Goal: Communication & Community: Share content

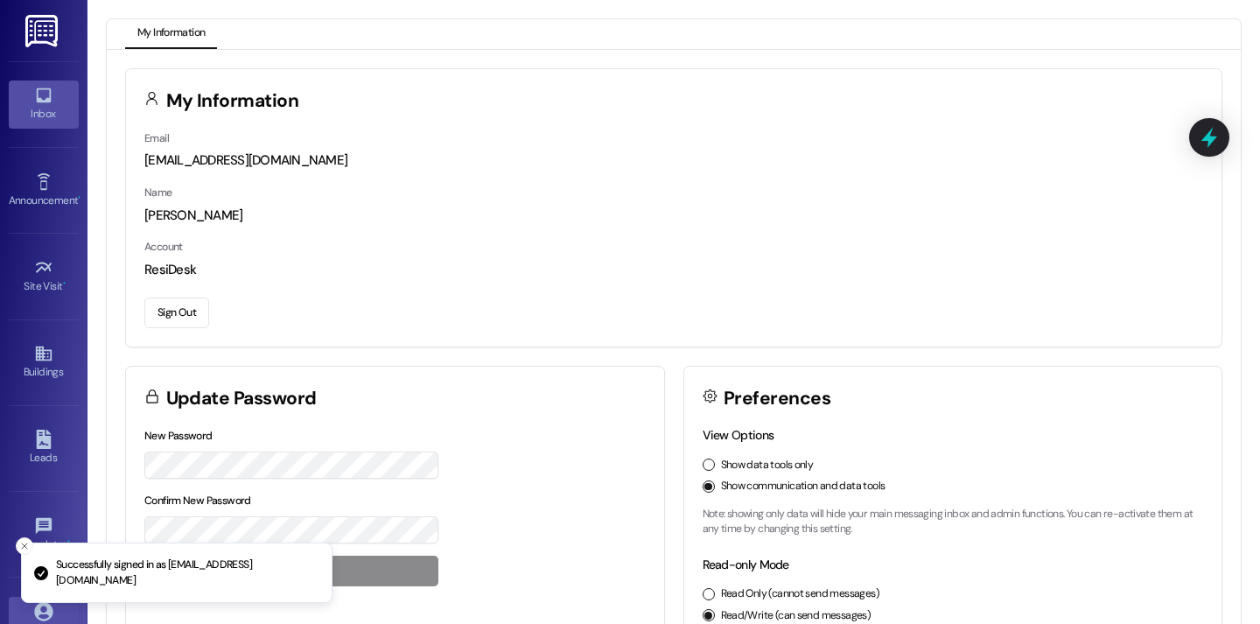
click at [57, 105] on div "Inbox" at bounding box center [44, 114] width 88 height 18
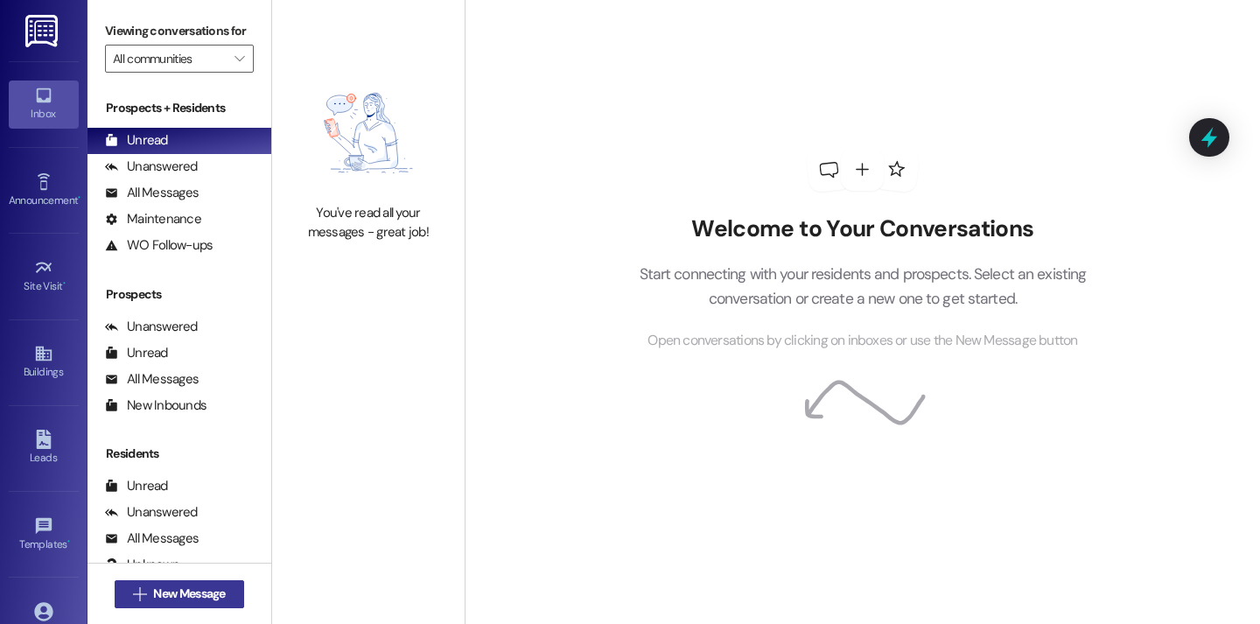
click at [194, 602] on span "New Message" at bounding box center [189, 594] width 72 height 18
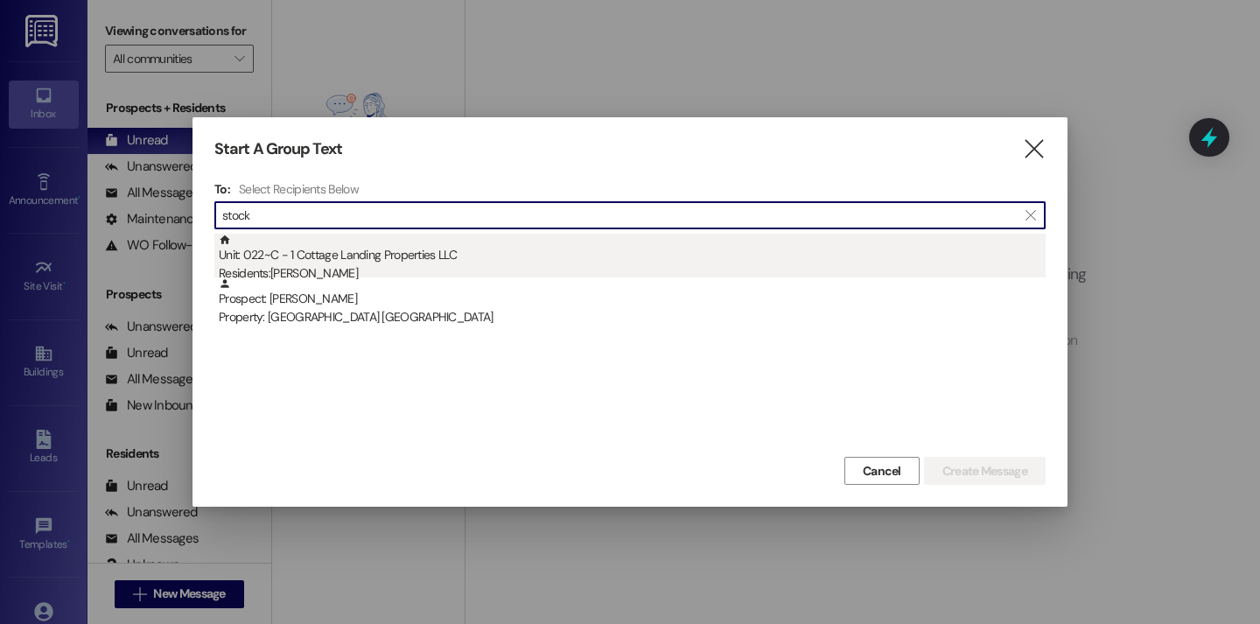
type input "stock"
click at [435, 263] on div "Unit: 022~C - 1 Cottage Landing Properties LLC Residents: Loren Stockman" at bounding box center [632, 259] width 827 height 50
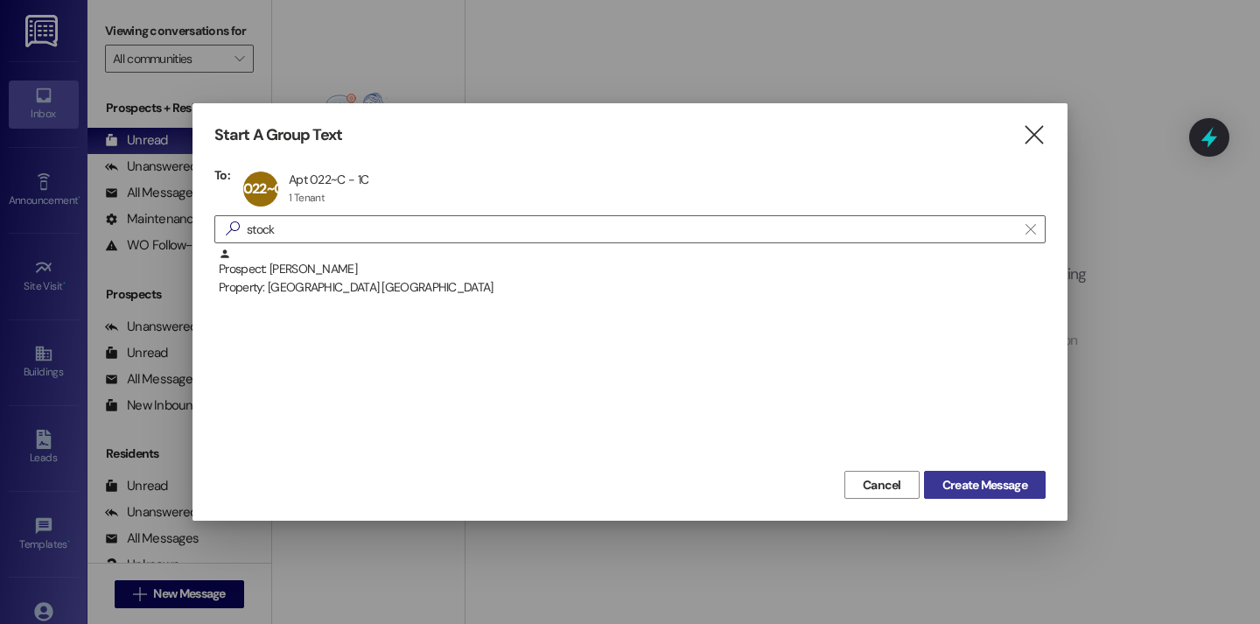
click at [970, 479] on span "Create Message" at bounding box center [984, 485] width 85 height 18
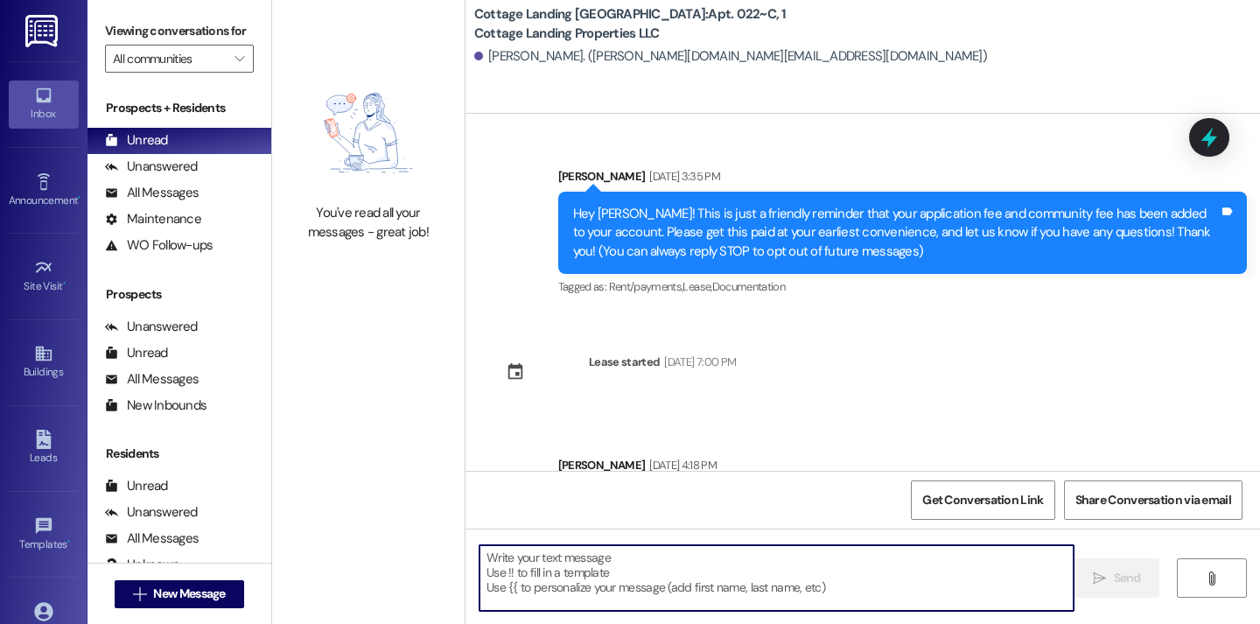
click at [642, 574] on textarea at bounding box center [777, 578] width 594 height 66
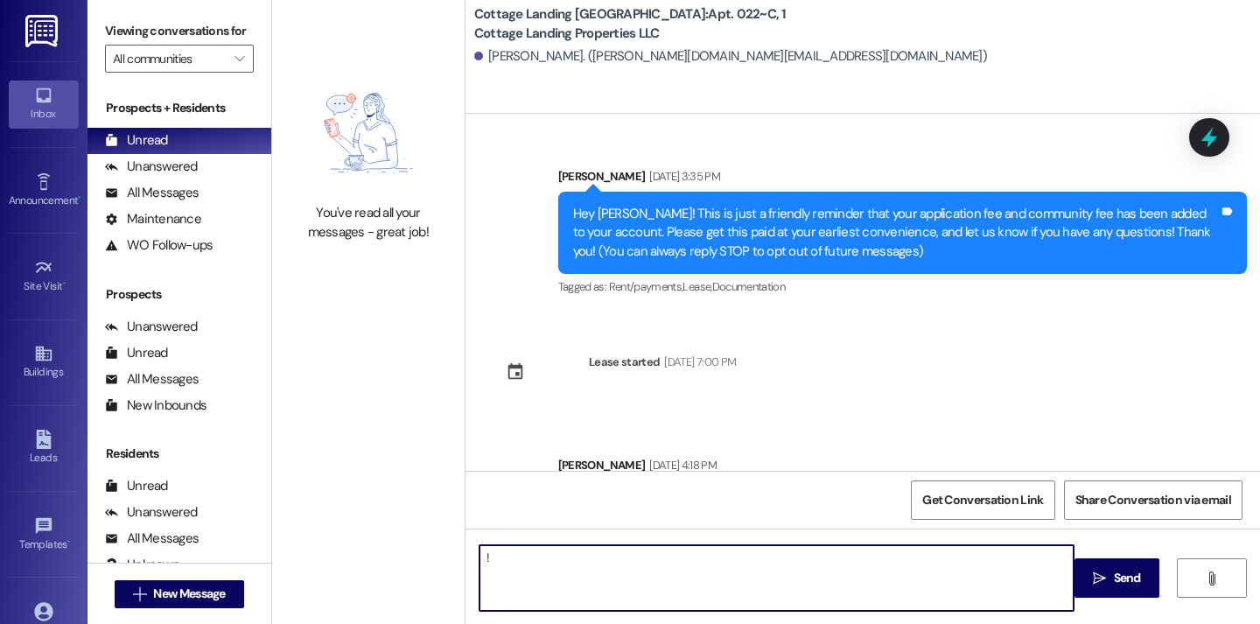
type textarea "!!"
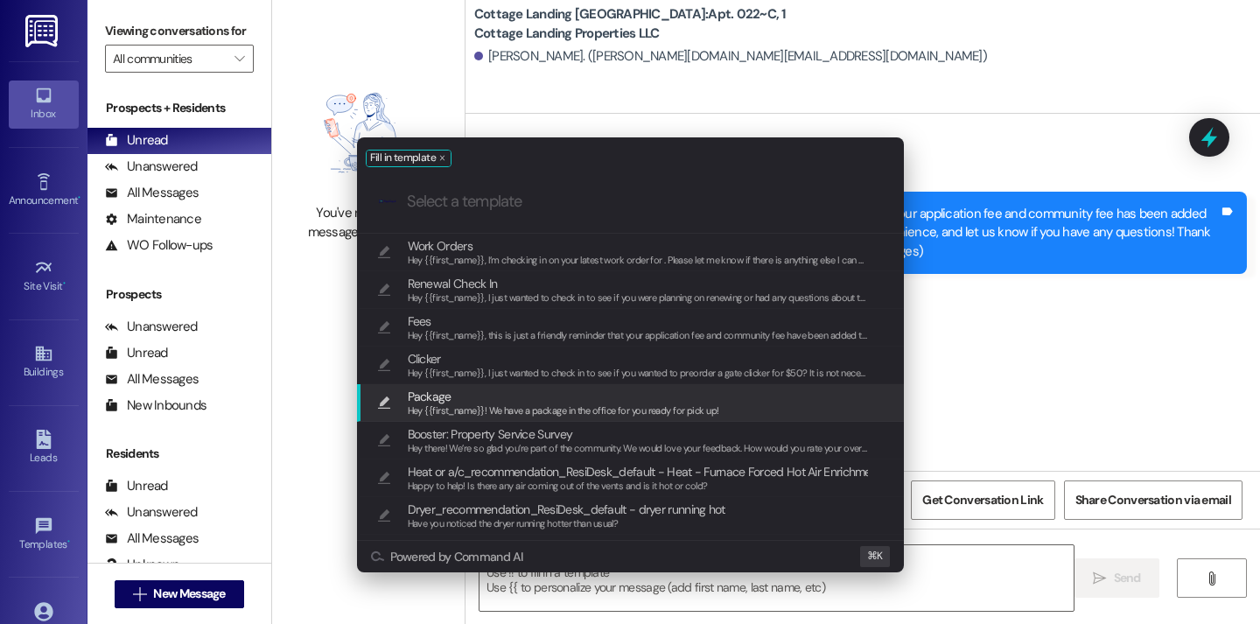
click at [535, 392] on span "Package" at bounding box center [564, 396] width 312 height 19
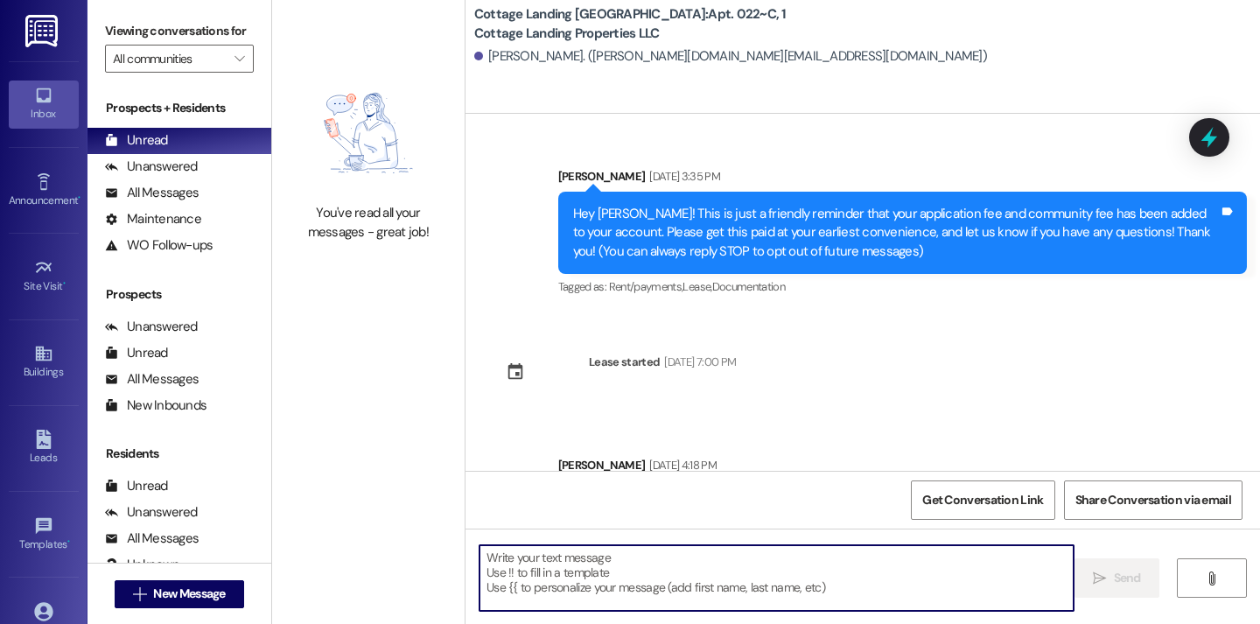
type textarea "Hey {{first_name}}! We have a package in the office for you ready for pick up!"
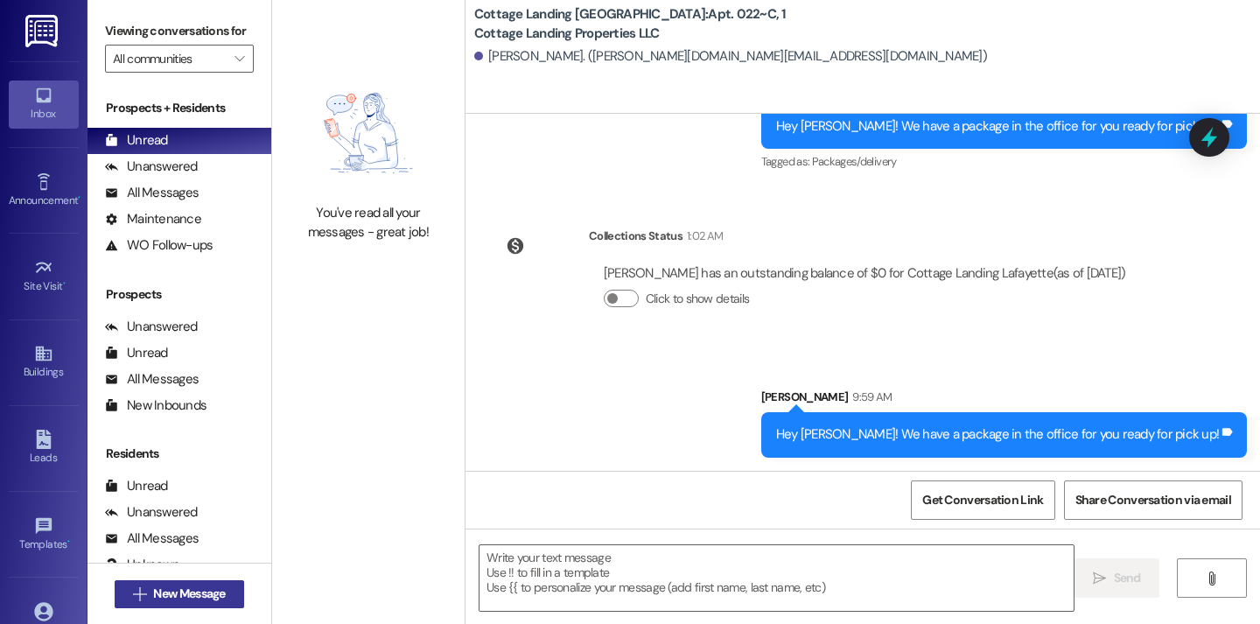
click at [188, 599] on span "New Message" at bounding box center [189, 594] width 72 height 18
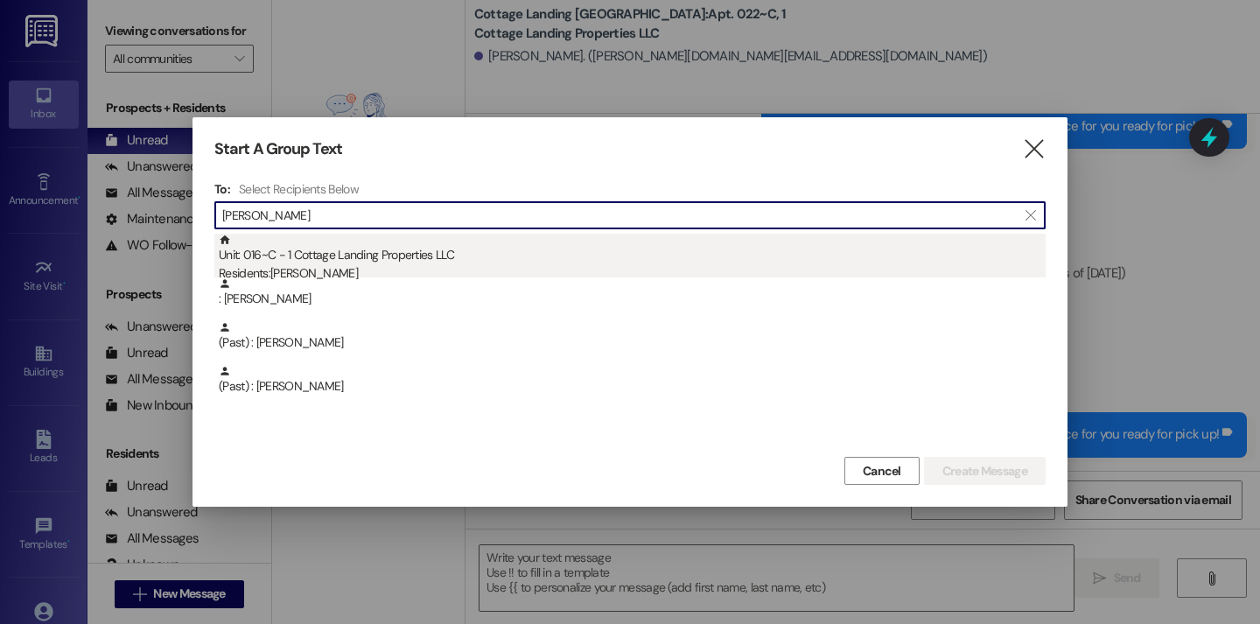
type input "hoover"
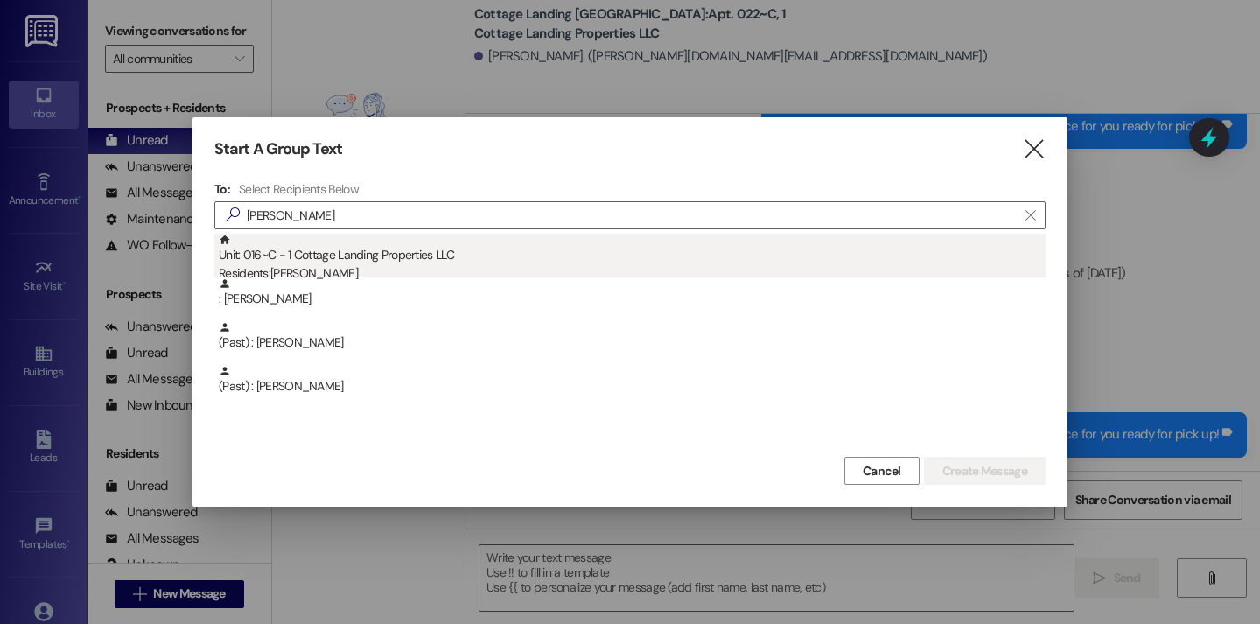
click at [420, 267] on div "Residents: Angele Hoover" at bounding box center [632, 273] width 827 height 18
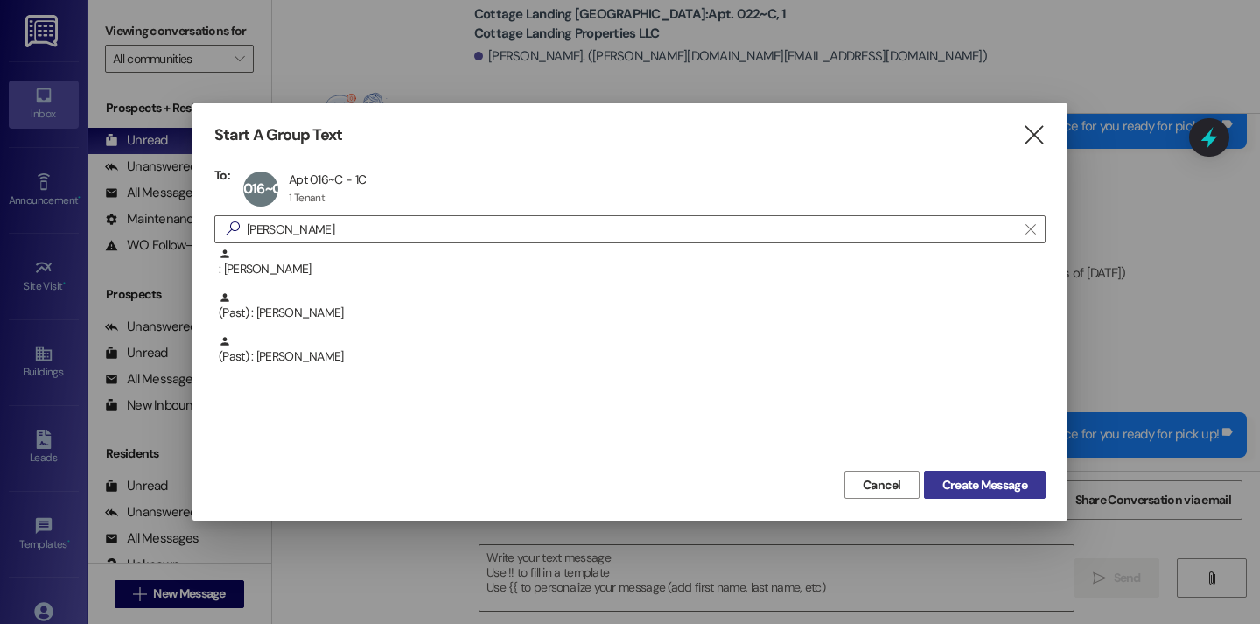
click at [952, 487] on span "Create Message" at bounding box center [984, 485] width 85 height 18
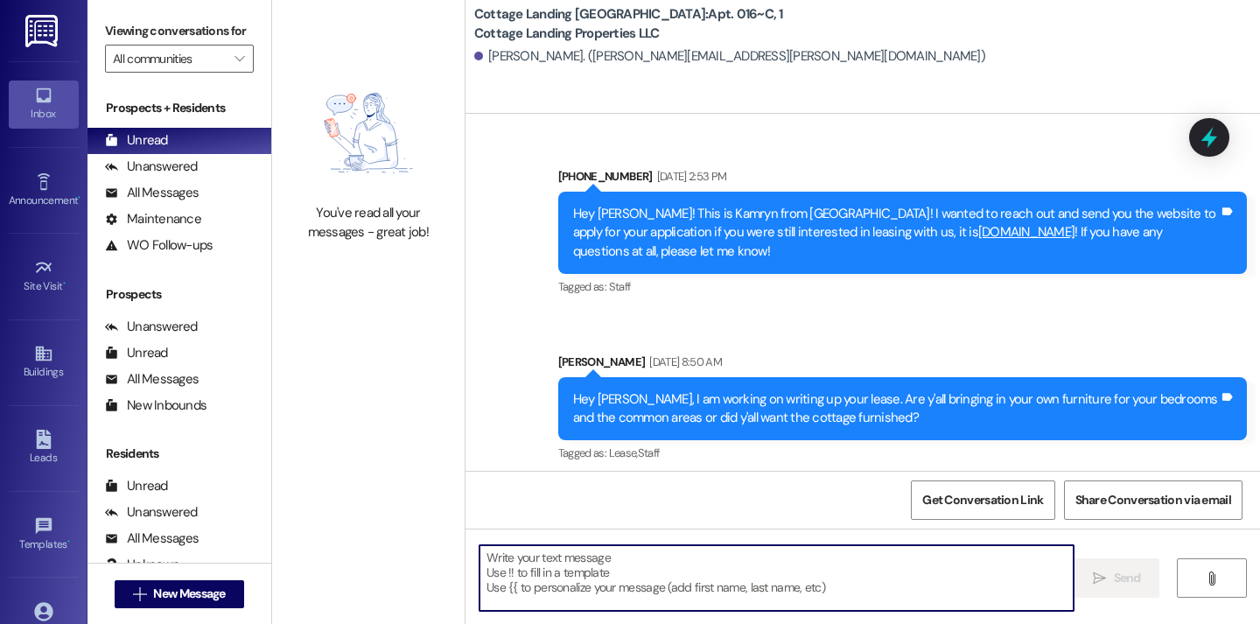
click at [606, 588] on textarea at bounding box center [777, 578] width 594 height 66
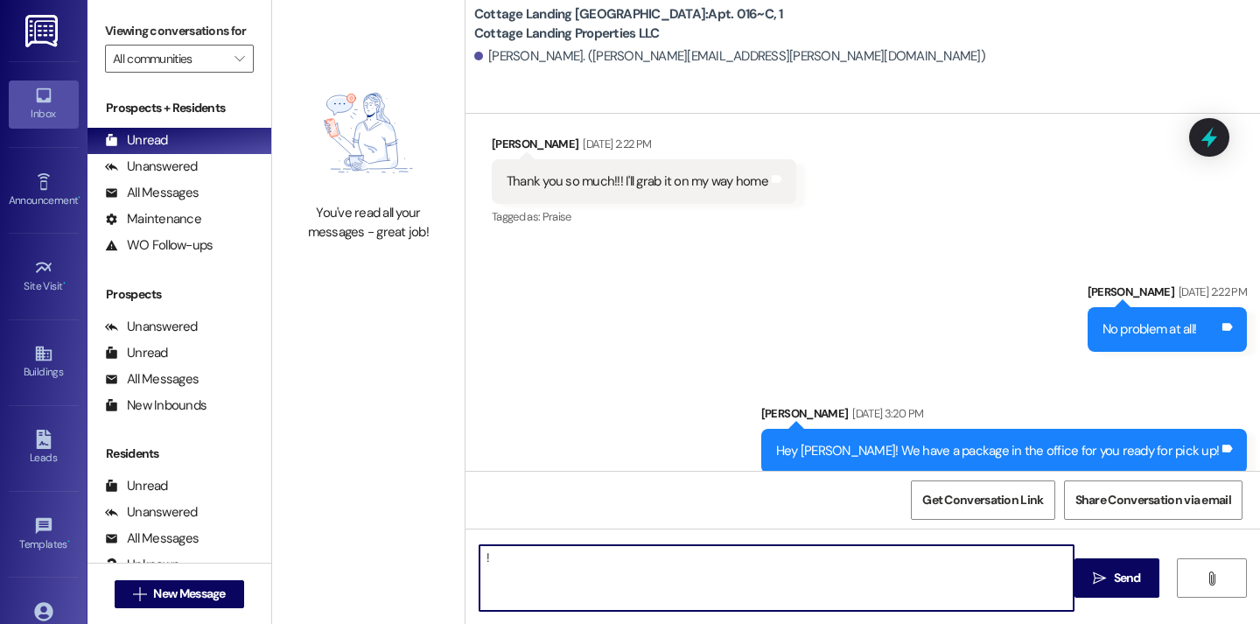
type textarea "!!"
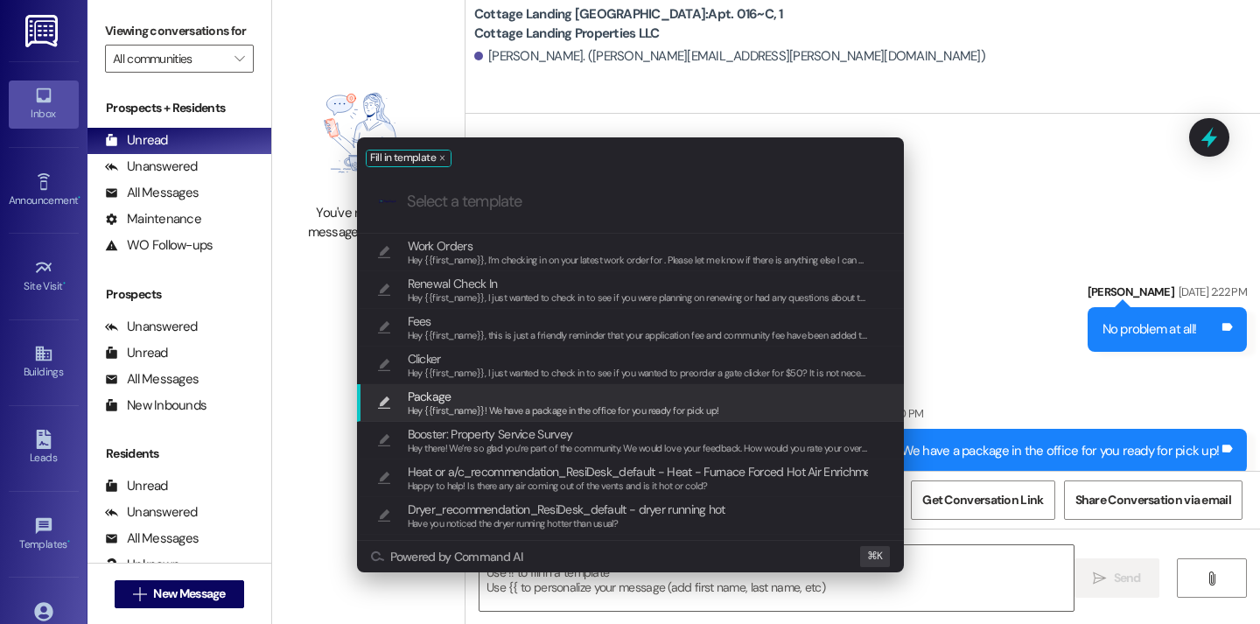
click at [583, 401] on span "Package" at bounding box center [564, 396] width 312 height 19
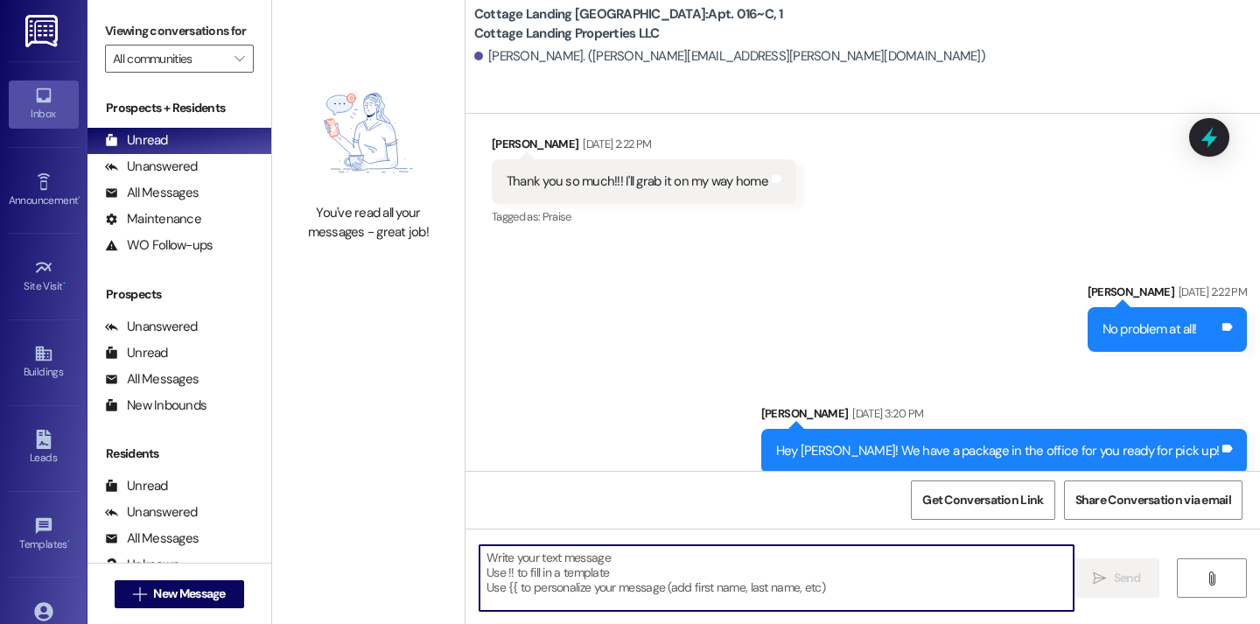
type textarea "Hey {{first_name}}! We have a package in the office for you ready for pick up!"
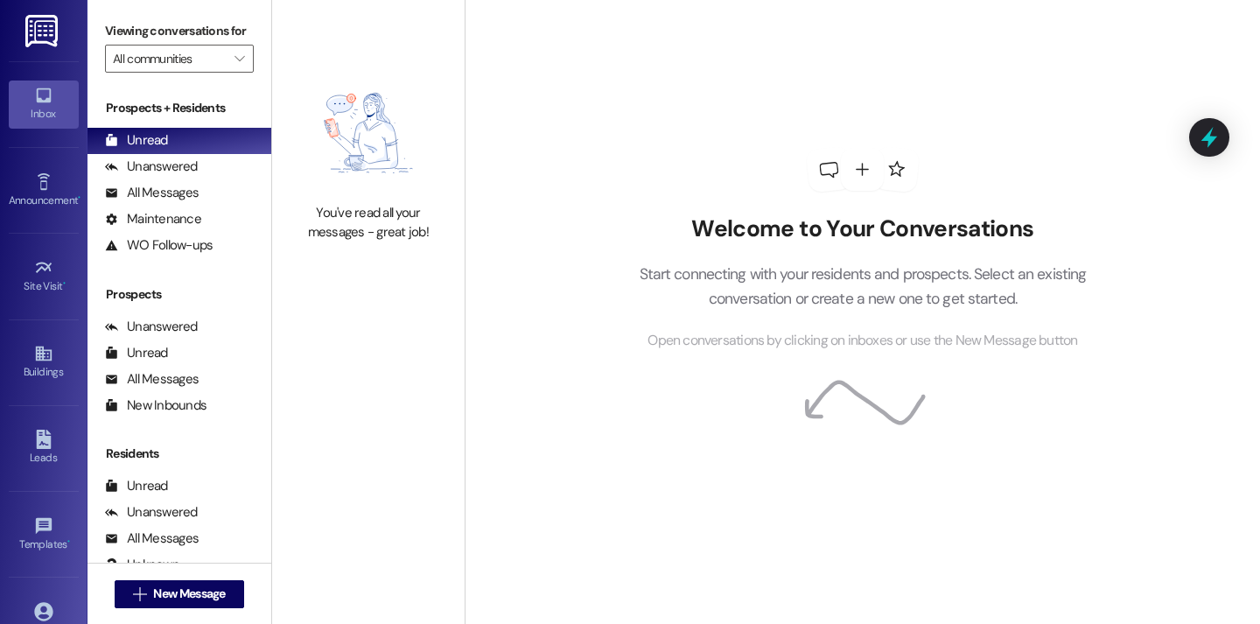
click at [533, 260] on div "Welcome to Your Conversations Start connecting with your residents and prospect…" at bounding box center [862, 312] width 795 height 624
click at [589, 87] on div "Welcome to Your Conversations Start connecting with your residents and prospect…" at bounding box center [862, 312] width 795 height 624
